Goal: Task Accomplishment & Management: Complete application form

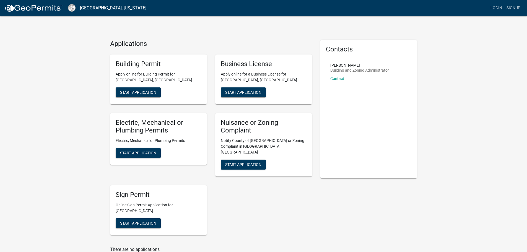
click at [147, 86] on div "Building Permit Apply online for Building Permit for [GEOGRAPHIC_DATA], [GEOGRA…" at bounding box center [158, 80] width 97 height 50
click at [498, 9] on link "Login" at bounding box center [496, 8] width 16 height 11
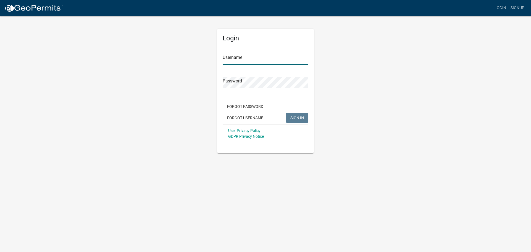
type input "apounds"
click at [299, 119] on span "SIGN IN" at bounding box center [298, 117] width 14 height 4
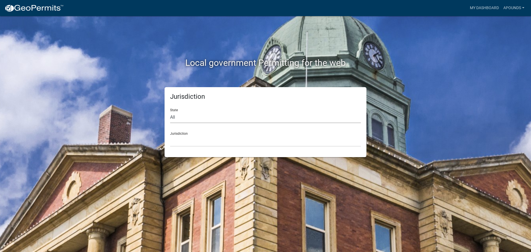
click at [266, 116] on select "All Colorado Georgia Indiana Iowa Kansas Minnesota Ohio South Carolina Wisconsin" at bounding box center [265, 117] width 191 height 11
select select "Georgia"
click at [170, 112] on select "All Colorado Georgia Indiana Iowa Kansas Minnesota Ohio South Carolina Wisconsin" at bounding box center [265, 117] width 191 height 11
drag, startPoint x: 269, startPoint y: 122, endPoint x: 277, endPoint y: 142, distance: 21.1
click at [277, 142] on select "City of Bainbridge, Georgia Cook County, Georgia Crawford County, Georgia Gilme…" at bounding box center [265, 140] width 191 height 11
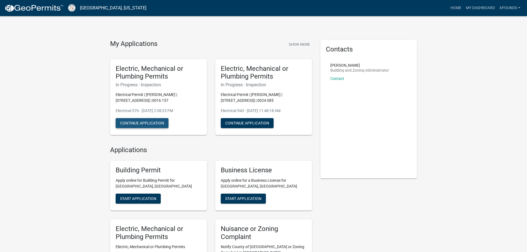
click at [125, 121] on button "Continue Application" at bounding box center [142, 123] width 53 height 10
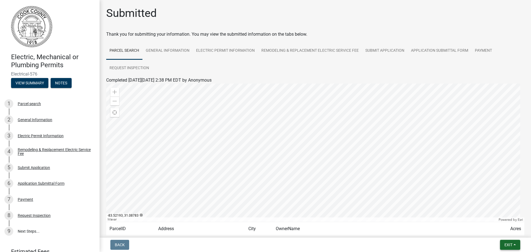
click at [514, 248] on button "Exit" at bounding box center [510, 245] width 20 height 10
click at [495, 231] on button "Save & Exit" at bounding box center [498, 230] width 44 height 13
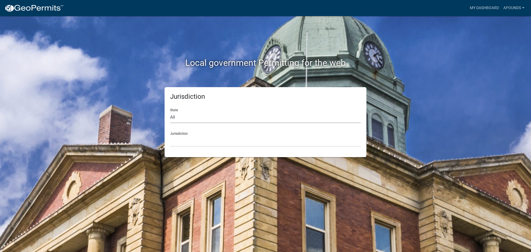
click at [206, 118] on select "All Colorado Georgia Indiana Iowa Kansas Minnesota Ohio South Carolina Wisconsin" at bounding box center [265, 117] width 191 height 11
select select "Georgia"
click at [170, 112] on select "All Colorado Georgia Indiana Iowa Kansas Minnesota Ohio South Carolina Wisconsin" at bounding box center [265, 117] width 191 height 11
click at [208, 138] on select "City of Bainbridge, Georgia Cook County, Georgia Crawford County, Georgia Gilme…" at bounding box center [265, 140] width 191 height 11
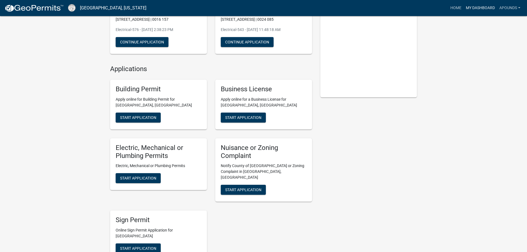
scroll to position [138, 0]
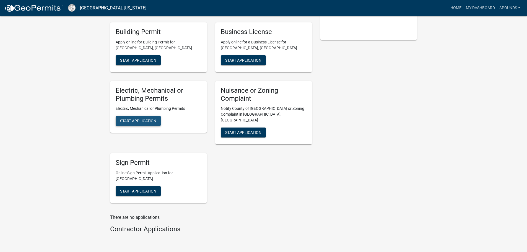
click at [153, 119] on span "Start Application" at bounding box center [138, 121] width 36 height 4
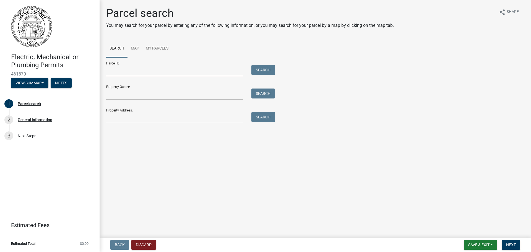
click at [152, 75] on input "Parcel ID:" at bounding box center [174, 70] width 137 height 11
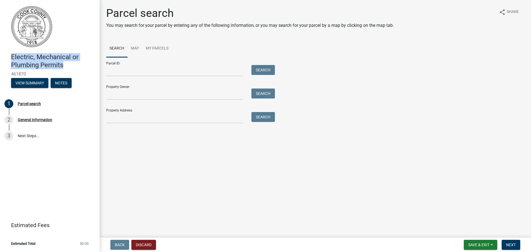
drag, startPoint x: 65, startPoint y: 65, endPoint x: 1, endPoint y: 51, distance: 66.0
click at [1, 51] on header "Electric, Mechanical or Plumbing Permits 461870 View Summary Notes" at bounding box center [50, 47] width 100 height 94
click at [11, 52] on div "Electric, Mechanical or Plumbing Permits 461870 View Summary Notes" at bounding box center [49, 69] width 91 height 41
drag, startPoint x: 12, startPoint y: 56, endPoint x: 80, endPoint y: 70, distance: 69.6
click at [80, 70] on div "Electric, Mechanical or Plumbing Permits 461870 View Summary Notes" at bounding box center [49, 69] width 91 height 41
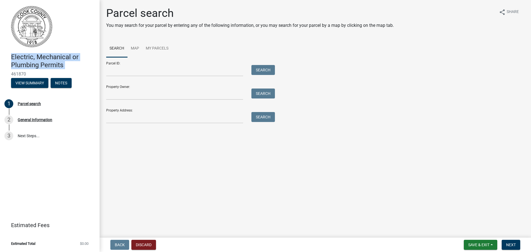
click at [80, 70] on div "Electric, Mechanical or Plumbing Permits 461870 View Summary Notes" at bounding box center [49, 69] width 91 height 41
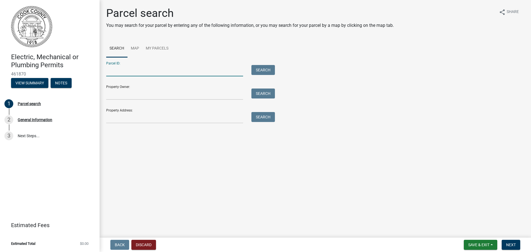
click at [157, 71] on input "Parcel ID:" at bounding box center [174, 70] width 137 height 11
click at [174, 101] on form "Parcel ID: Search Property Owner: Search Property Address: Search" at bounding box center [189, 90] width 166 height 66
click at [154, 122] on input "Property Address:" at bounding box center [174, 117] width 137 height 11
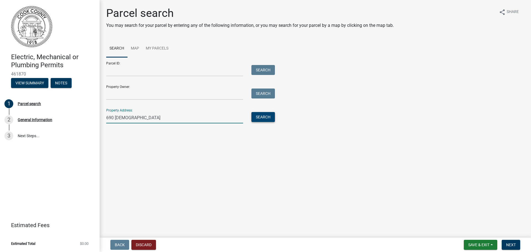
type input "690 indian"
click at [263, 116] on div "Search" at bounding box center [261, 117] width 29 height 11
click at [263, 116] on button "Search" at bounding box center [264, 117] width 24 height 10
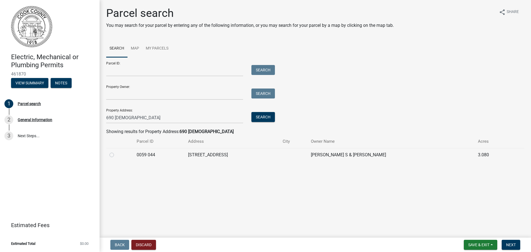
click at [116, 152] on label at bounding box center [116, 152] width 0 height 0
click at [116, 153] on 044 "radio" at bounding box center [118, 154] width 4 height 4
radio 044 "true"
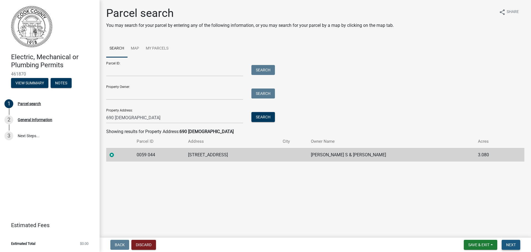
click at [509, 245] on span "Next" at bounding box center [511, 245] width 10 height 4
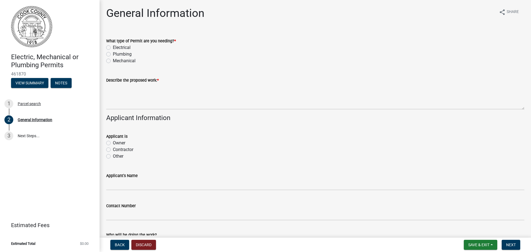
click at [112, 47] on div "Electrical" at bounding box center [315, 47] width 418 height 7
click at [110, 51] on div "Plumbing" at bounding box center [315, 54] width 418 height 7
click at [105, 45] on div "What type of Permit are you needing? * Electrical Plumbing Mechanical" at bounding box center [315, 47] width 427 height 33
click at [113, 45] on label "Electrical" at bounding box center [122, 47] width 18 height 7
click at [113, 45] on input "Electrical" at bounding box center [115, 46] width 4 height 4
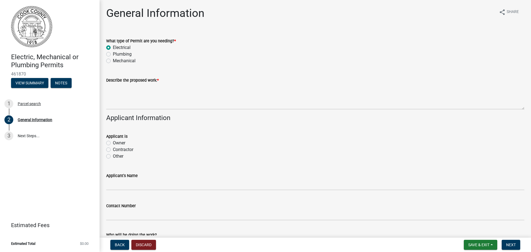
radio input "true"
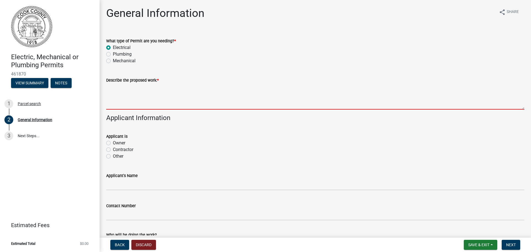
click at [127, 88] on textarea "Describe the proposed work: *" at bounding box center [315, 97] width 418 height 26
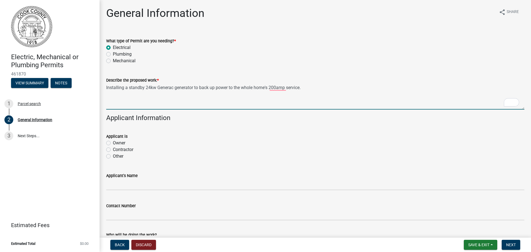
type textarea "Installing a standby 24kw Generac generator to back up power to the whole home'…"
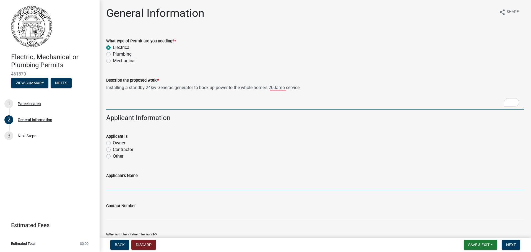
click at [191, 186] on input "Applicant's Name" at bounding box center [315, 184] width 418 height 11
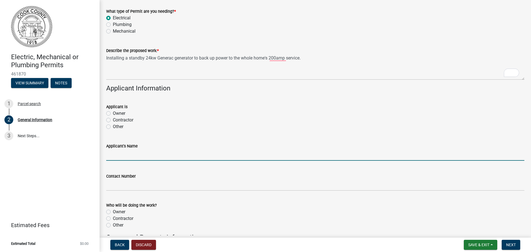
scroll to position [111, 0]
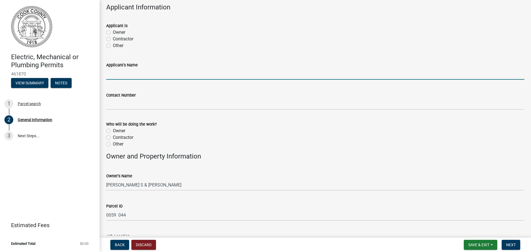
click at [113, 38] on div "Contractor" at bounding box center [315, 39] width 418 height 7
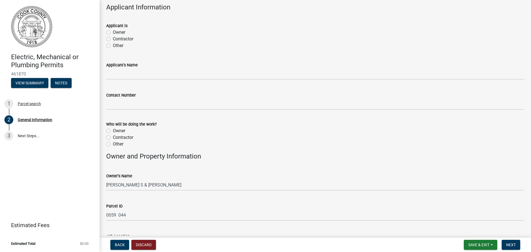
click at [113, 38] on label "Contractor" at bounding box center [123, 39] width 20 height 7
click at [113, 38] on input "Contractor" at bounding box center [115, 38] width 4 height 4
radio input "true"
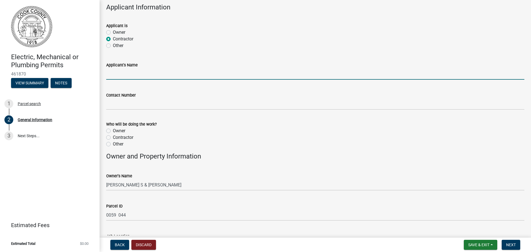
click at [127, 74] on input "Applicant's Name" at bounding box center [315, 73] width 418 height 11
type input "[PERSON_NAME]"
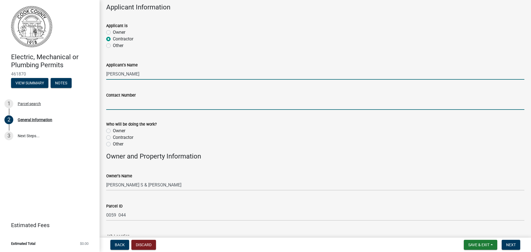
click at [151, 103] on input "Contact Number" at bounding box center [315, 104] width 418 height 11
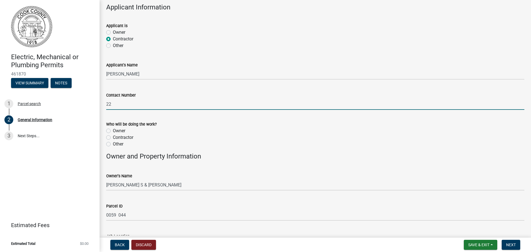
type input "2"
type input "4788321635"
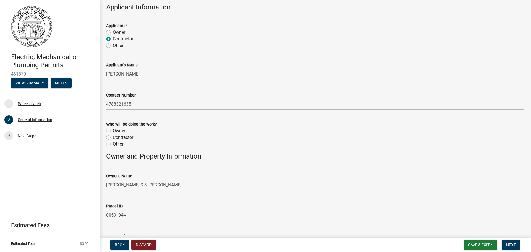
click at [117, 136] on label "Contractor" at bounding box center [123, 137] width 20 height 7
click at [116, 136] on input "Contractor" at bounding box center [115, 136] width 4 height 4
radio input "true"
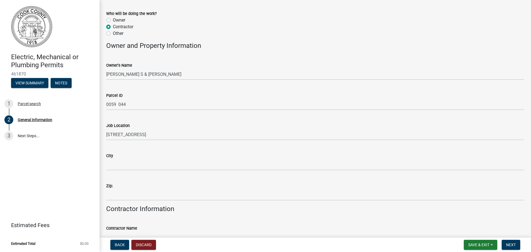
scroll to position [221, 0]
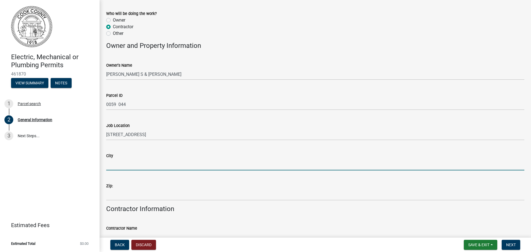
click at [129, 163] on input "City" at bounding box center [315, 164] width 418 height 11
type input "Adel"
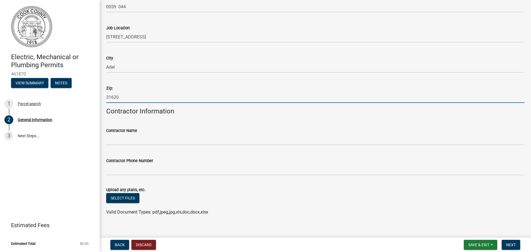
scroll to position [326, 0]
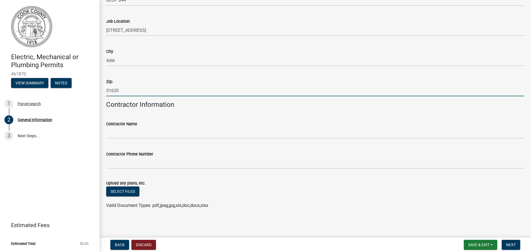
type input "31620"
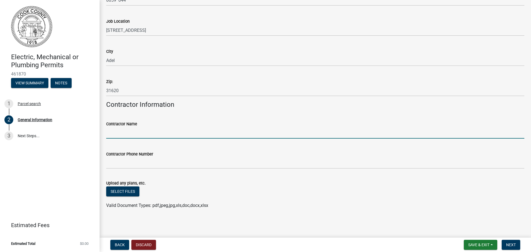
click at [137, 131] on input "Contractor Name" at bounding box center [315, 132] width 418 height 11
type input "[PERSON_NAME]"
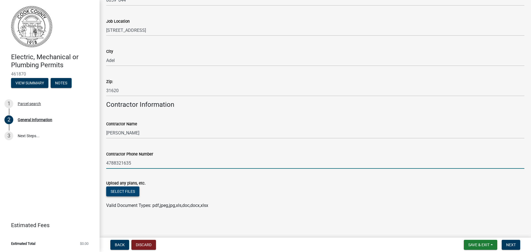
type input "4788321635"
click at [129, 193] on button "Select files" at bounding box center [122, 191] width 33 height 10
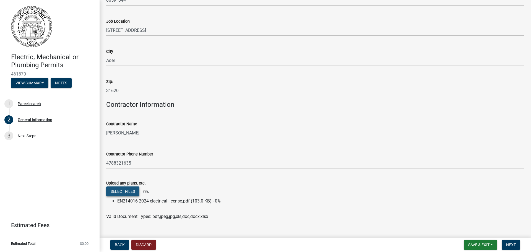
click at [129, 193] on button "Select files" at bounding box center [122, 191] width 33 height 10
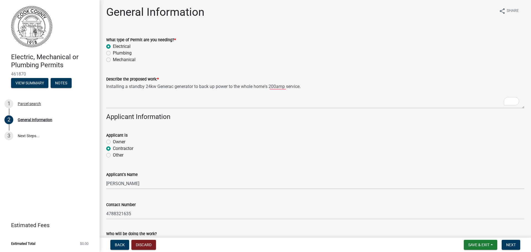
scroll to position [0, 0]
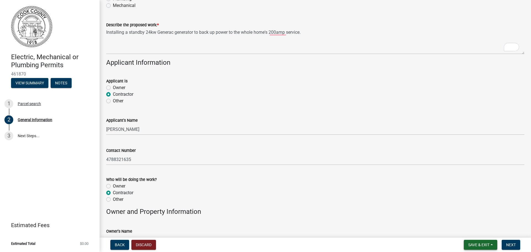
click at [480, 245] on span "Save & Exit" at bounding box center [478, 245] width 21 height 4
click at [510, 245] on span "Next" at bounding box center [511, 245] width 10 height 4
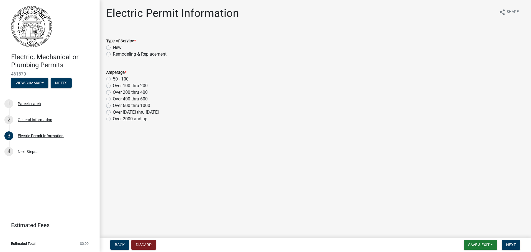
click at [141, 59] on wm-data-entity-input "Type of Service * New Remodeling & Replacement" at bounding box center [315, 47] width 418 height 32
click at [141, 56] on label "Remodeling & Replacement" at bounding box center [140, 54] width 54 height 7
click at [116, 55] on input "Remodeling & Replacement" at bounding box center [115, 53] width 4 height 4
radio input "true"
click at [113, 84] on label "Over 100 thru 200" at bounding box center [130, 85] width 35 height 7
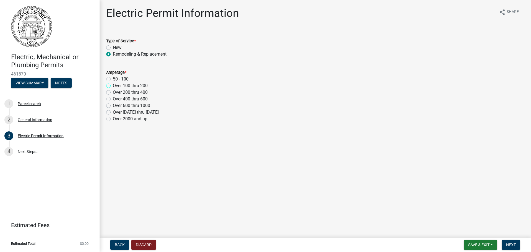
click at [113, 84] on input "Over 100 thru 200" at bounding box center [115, 84] width 4 height 4
radio input "true"
click at [520, 242] on button "Next" at bounding box center [511, 245] width 19 height 10
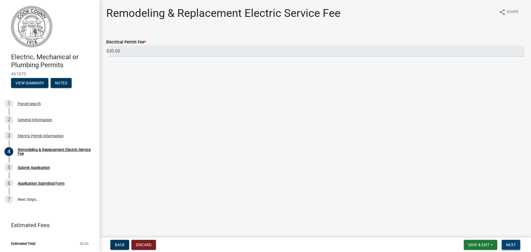
click at [517, 246] on button "Next" at bounding box center [511, 245] width 19 height 10
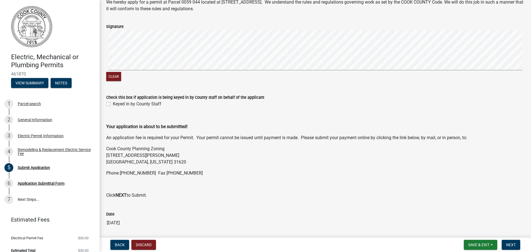
scroll to position [51, 0]
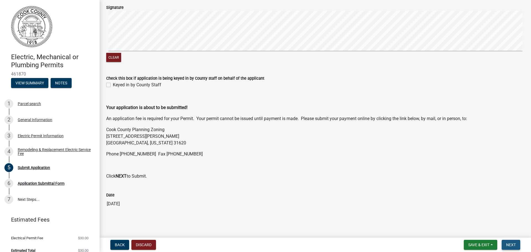
click at [517, 243] on button "Next" at bounding box center [511, 245] width 19 height 10
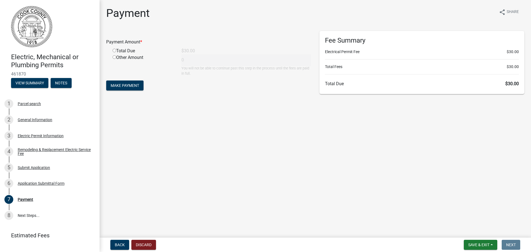
click at [115, 48] on div "Total Due" at bounding box center [142, 51] width 69 height 7
click at [113, 50] on input "radio" at bounding box center [115, 51] width 4 height 4
radio input "true"
type input "30"
click at [125, 85] on span "Make Payment" at bounding box center [125, 85] width 28 height 4
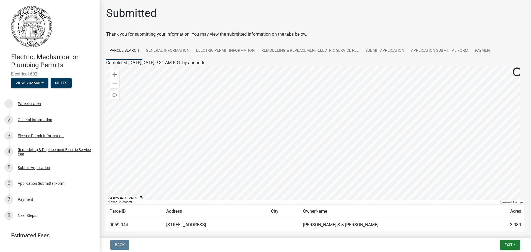
drag, startPoint x: 44, startPoint y: 74, endPoint x: 7, endPoint y: 73, distance: 37.1
click at [7, 73] on div "Electric, Mechanical or Plumbing Permits Electrical-602 View Summary Notes" at bounding box center [49, 69] width 91 height 41
